Goal: Navigation & Orientation: Go to known website

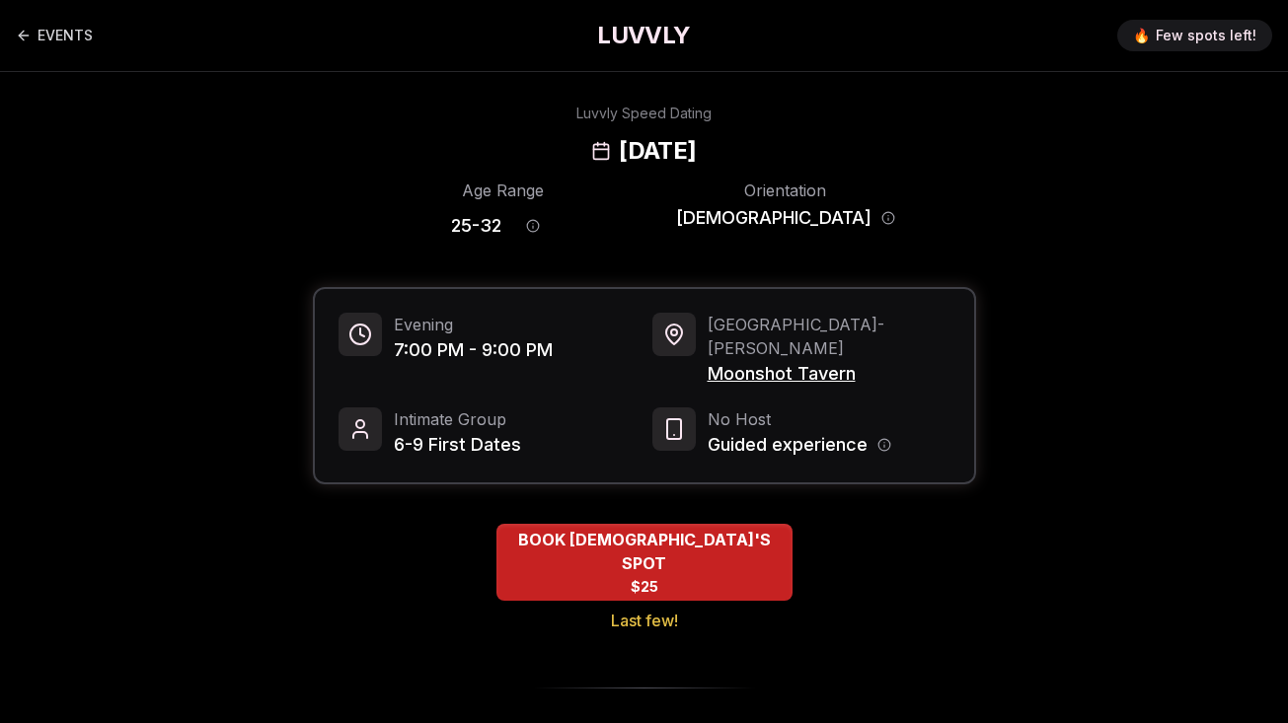
click at [635, 40] on h1 "LUVVLY" at bounding box center [643, 36] width 93 height 32
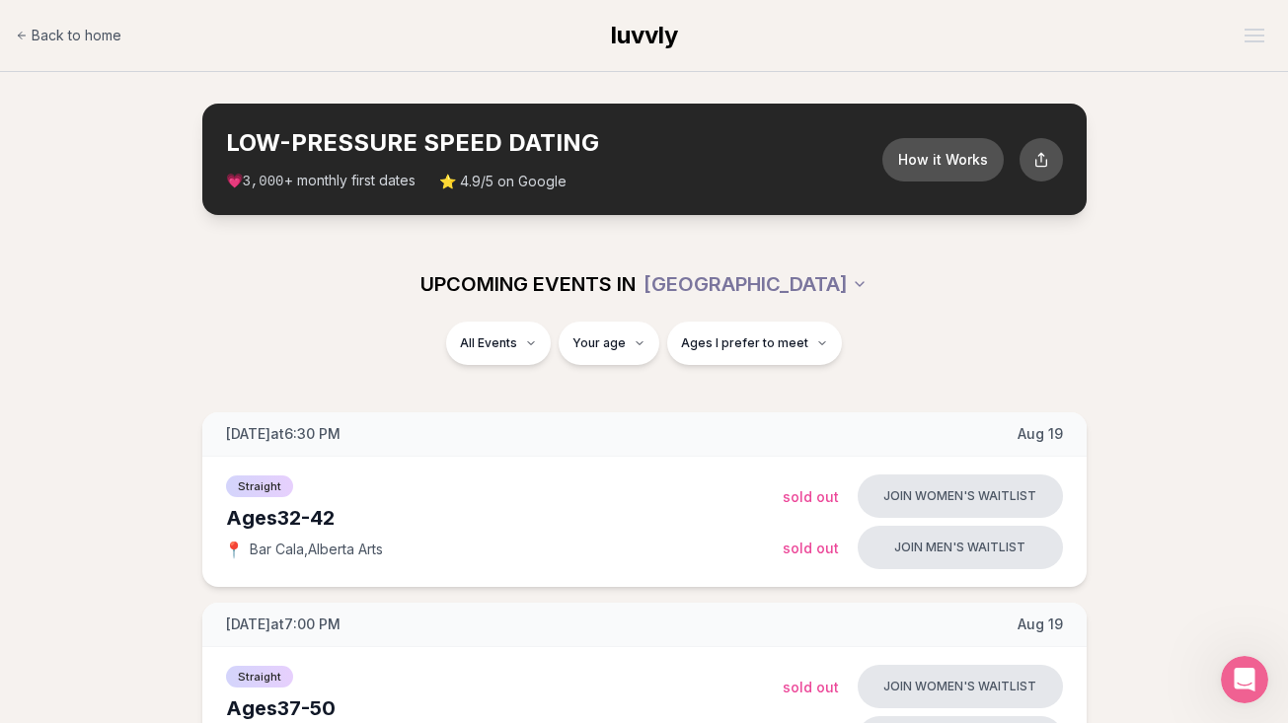
click at [653, 32] on span "luvvly" at bounding box center [644, 35] width 67 height 29
